Goal: Task Accomplishment & Management: Manage account settings

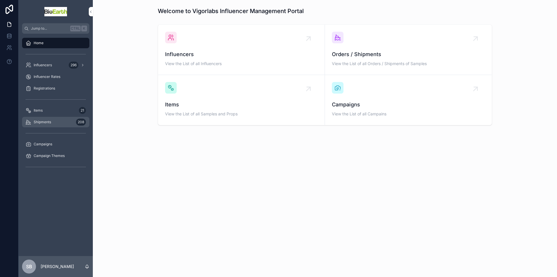
click at [41, 122] on span "Shipments" at bounding box center [42, 122] width 17 height 5
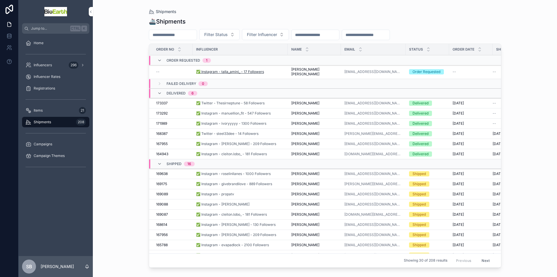
click at [213, 69] on span "✅ Instagram - talla_amini_ - 17 Followers" at bounding box center [230, 71] width 68 height 5
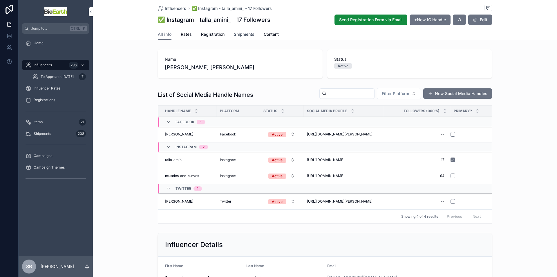
click at [244, 34] on span "Shipments" at bounding box center [244, 34] width 21 height 6
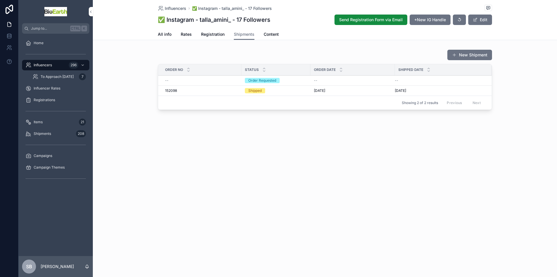
click at [257, 80] on div "Order Requested" at bounding box center [262, 80] width 28 height 5
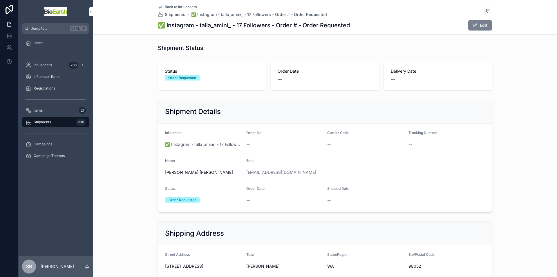
click at [483, 25] on button "Edit" at bounding box center [481, 25] width 24 height 10
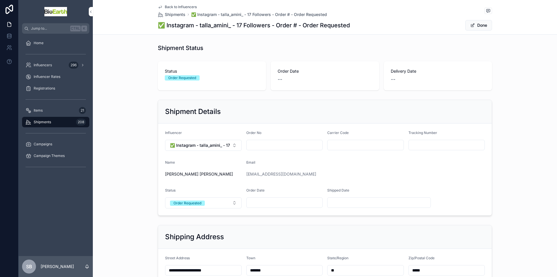
click at [258, 145] on input "scrollable content" at bounding box center [285, 145] width 76 height 8
paste input "******"
type input "******"
click at [262, 206] on input "scrollable content" at bounding box center [285, 202] width 76 height 8
click at [303, 152] on button "10" at bounding box center [303, 150] width 10 height 10
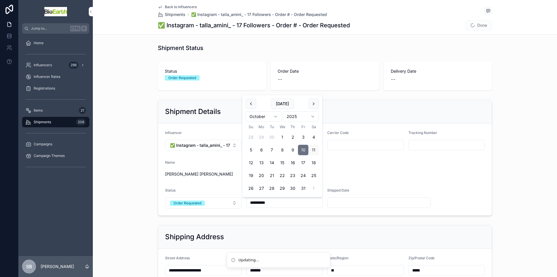
type input "**********"
click at [421, 178] on div "[EMAIL_ADDRESS][DOMAIN_NAME]" at bounding box center [352, 173] width 212 height 9
click at [183, 205] on div "Order Requested" at bounding box center [188, 202] width 28 height 5
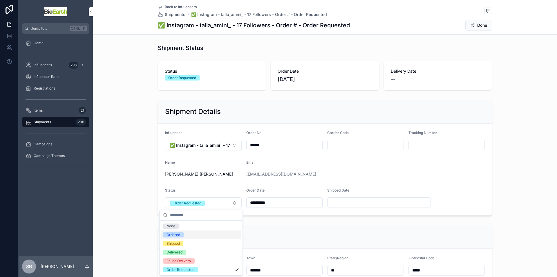
click at [176, 236] on div "Ordered" at bounding box center [174, 234] width 14 height 5
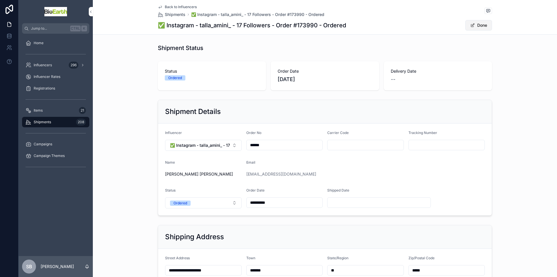
click at [471, 25] on span "scrollable content" at bounding box center [473, 25] width 5 height 5
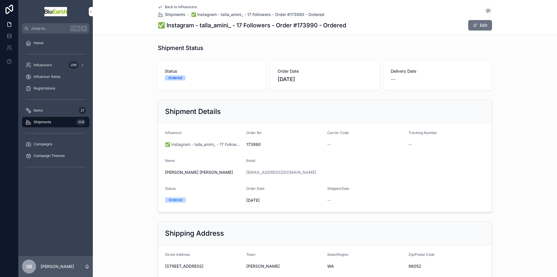
click at [37, 123] on span "Shipments" at bounding box center [42, 122] width 17 height 5
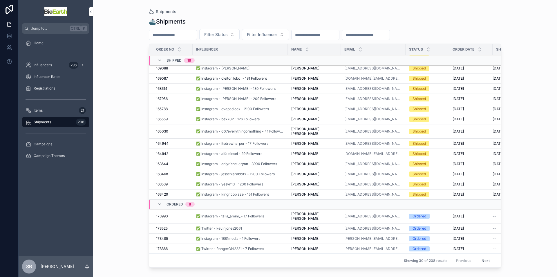
scroll to position [164, 0]
